Goal: Information Seeking & Learning: Learn about a topic

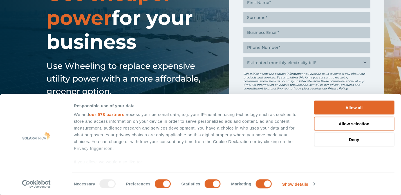
scroll to position [64, 0]
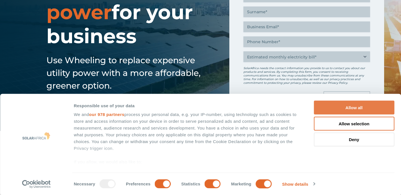
click at [362, 110] on button "Allow all" at bounding box center [354, 108] width 81 height 14
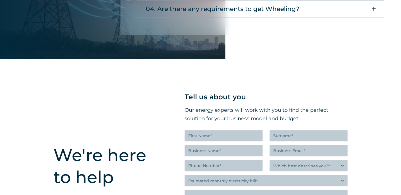
scroll to position [1279, 0]
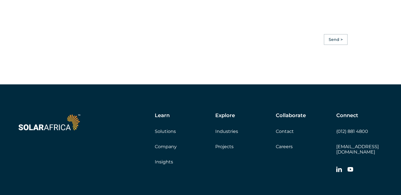
click at [227, 146] on link "Projects" at bounding box center [224, 146] width 18 height 5
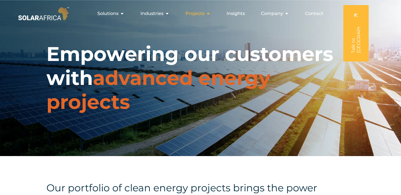
click at [206, 14] on icon "Menu" at bounding box center [208, 13] width 5 height 5
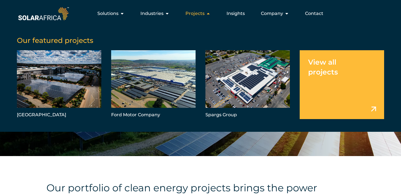
click at [206, 14] on icon "Menu" at bounding box center [208, 13] width 5 height 5
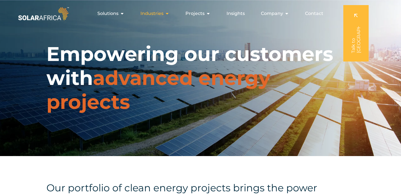
click at [169, 14] on icon "Menu" at bounding box center [167, 13] width 5 height 5
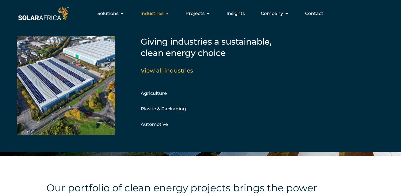
click at [164, 14] on span "Industries" at bounding box center [151, 13] width 23 height 7
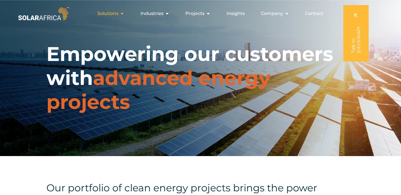
click at [120, 14] on div "Solutions Close Solutions Open Solutions" at bounding box center [111, 13] width 36 height 11
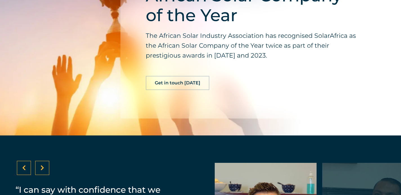
scroll to position [1005, 0]
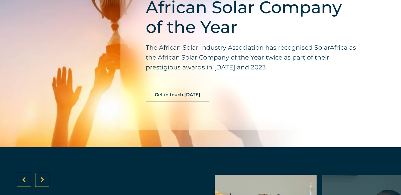
click at [177, 97] on span "Get in touch [DATE]" at bounding box center [178, 94] width 46 height 5
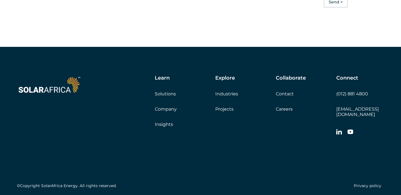
scroll to position [1597, 0]
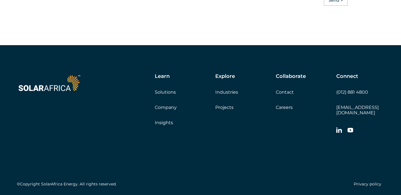
click at [222, 110] on link "Projects" at bounding box center [224, 106] width 18 height 5
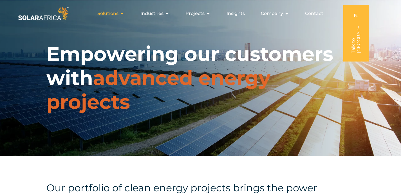
click at [122, 13] on icon "Menu" at bounding box center [122, 13] width 5 height 5
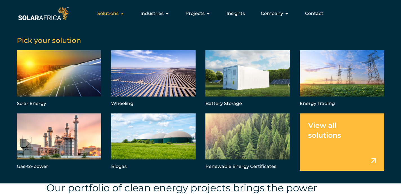
click at [122, 13] on icon "Menu" at bounding box center [122, 13] width 5 height 5
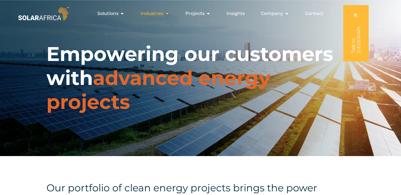
click at [168, 14] on icon "Menu" at bounding box center [167, 13] width 5 height 5
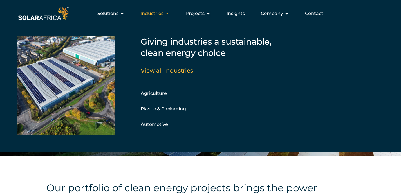
click at [168, 14] on icon "Menu" at bounding box center [167, 13] width 5 height 5
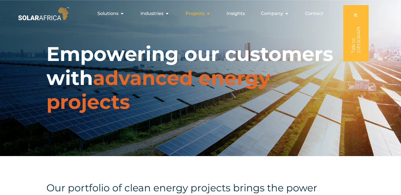
click at [206, 15] on div "Projects Close Projects Open Projects" at bounding box center [198, 13] width 34 height 11
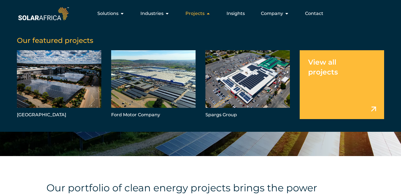
click at [206, 15] on div "Projects Close Projects Open Projects" at bounding box center [198, 13] width 34 height 11
